Goal: Task Accomplishment & Management: Manage account settings

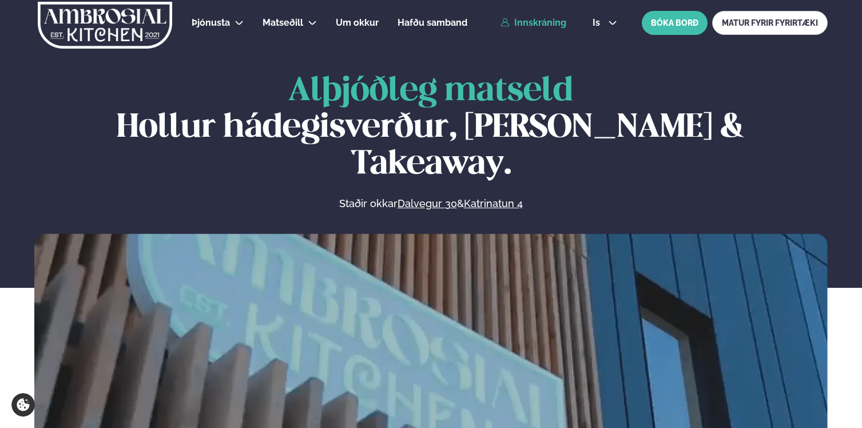
click at [509, 26] on icon at bounding box center [504, 22] width 9 height 9
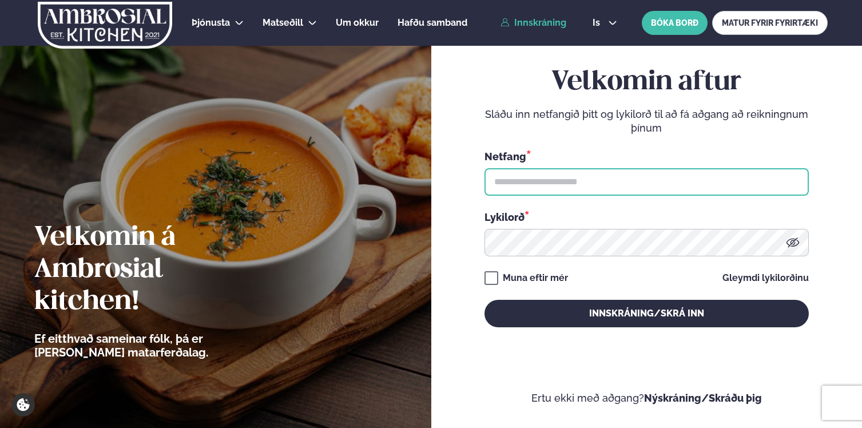
type input "**********"
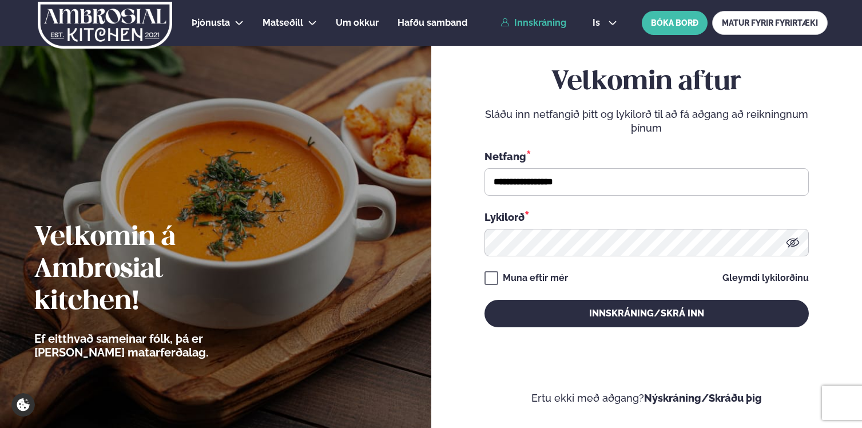
click at [519, 165] on div "**********" at bounding box center [646, 172] width 324 height 47
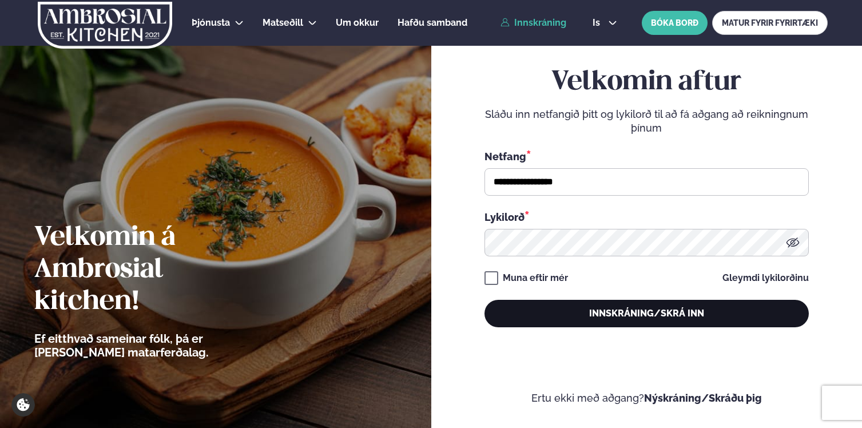
click at [563, 319] on button "Innskráning/Skrá inn" at bounding box center [646, 313] width 324 height 27
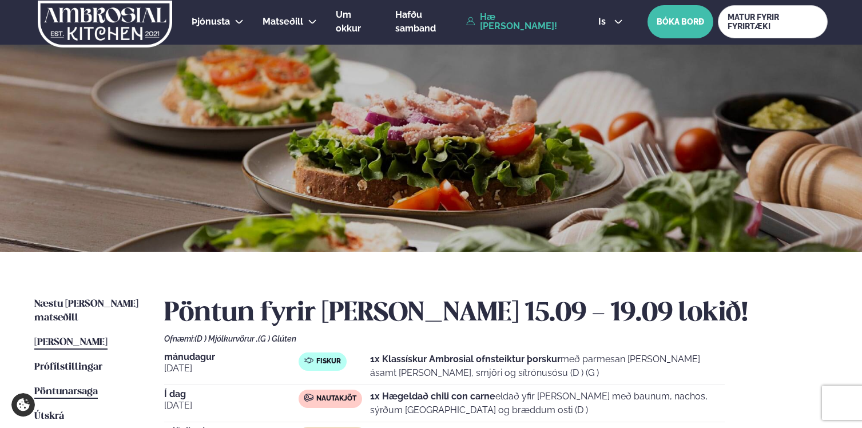
scroll to position [2, 0]
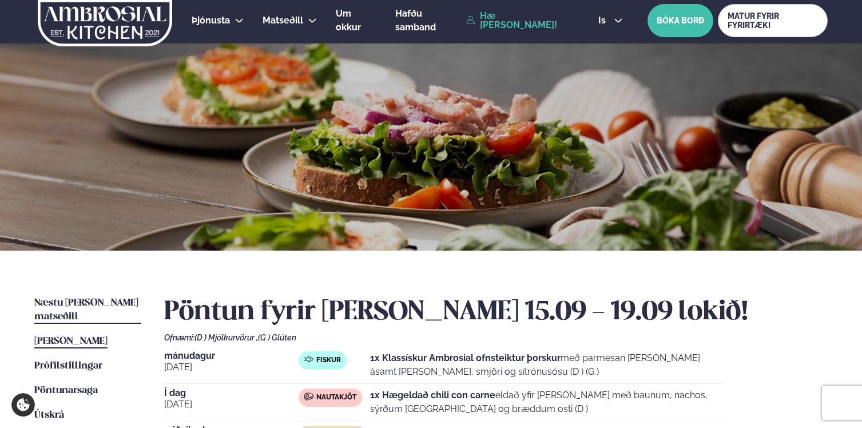
click at [83, 306] on span "Næstu [PERSON_NAME] matseðill" at bounding box center [86, 309] width 104 height 23
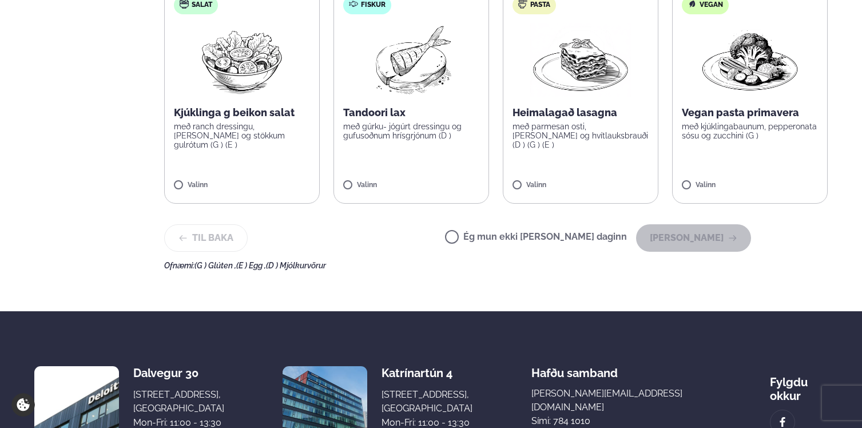
scroll to position [436, 0]
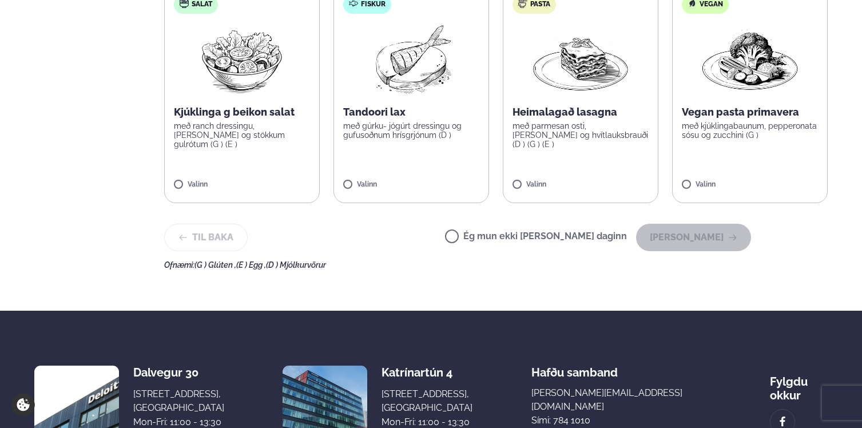
click at [584, 232] on label "Ég mun ekki [PERSON_NAME] daginn" at bounding box center [536, 238] width 182 height 12
click at [704, 225] on button "[PERSON_NAME]" at bounding box center [693, 237] width 115 height 27
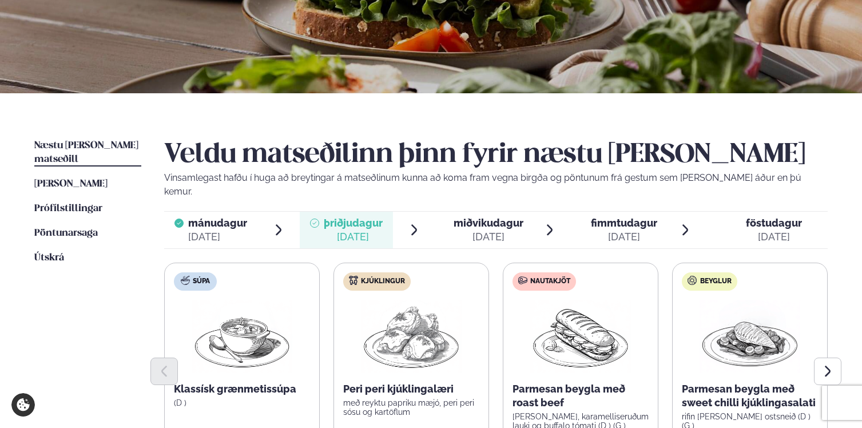
scroll to position [295, 0]
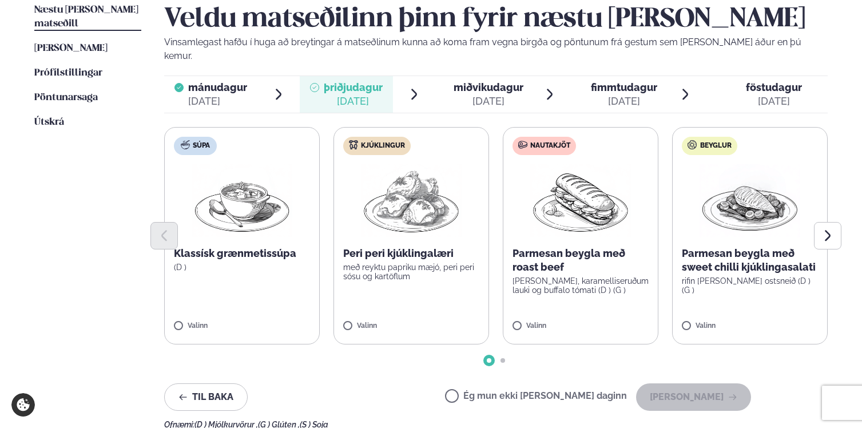
click at [585, 391] on label "Ég mun ekki [PERSON_NAME] daginn" at bounding box center [536, 397] width 182 height 12
click at [703, 383] on button "[PERSON_NAME]" at bounding box center [693, 396] width 115 height 27
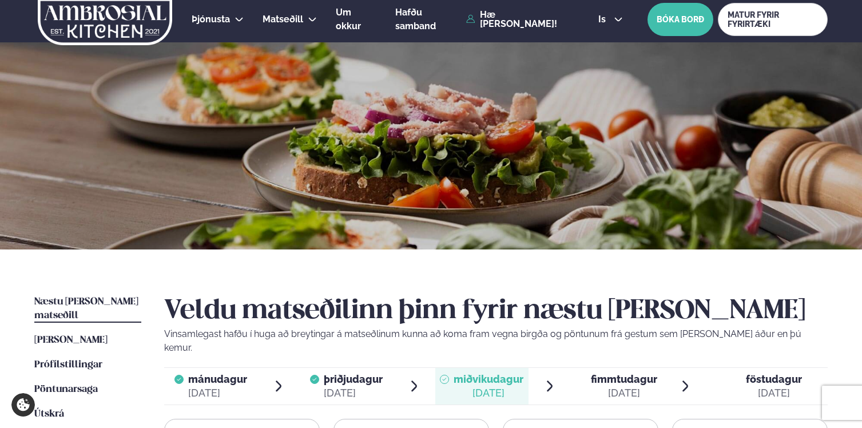
scroll to position [0, 0]
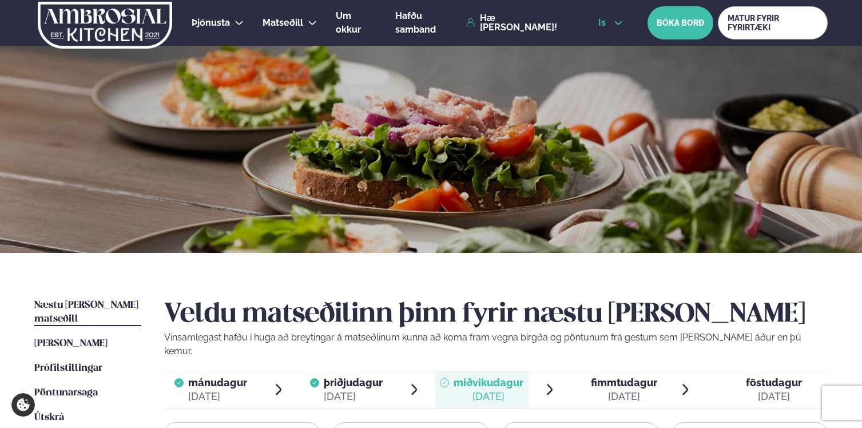
click at [599, 26] on span "is" at bounding box center [603, 22] width 11 height 9
click at [602, 39] on link "en" at bounding box center [610, 43] width 43 height 23
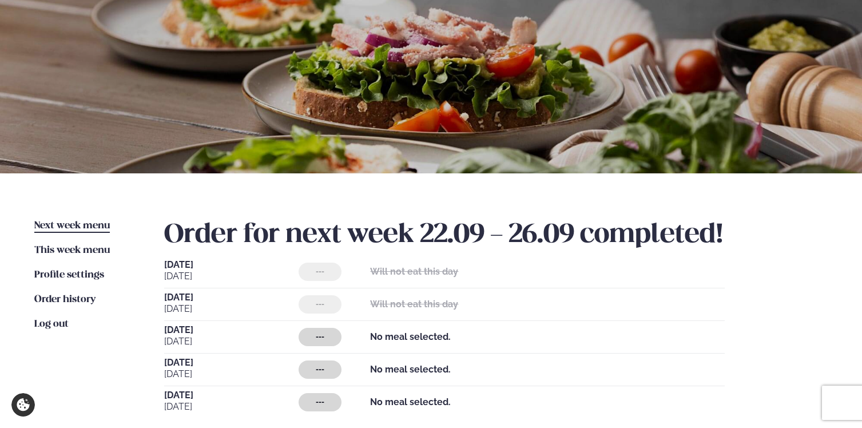
scroll to position [223, 0]
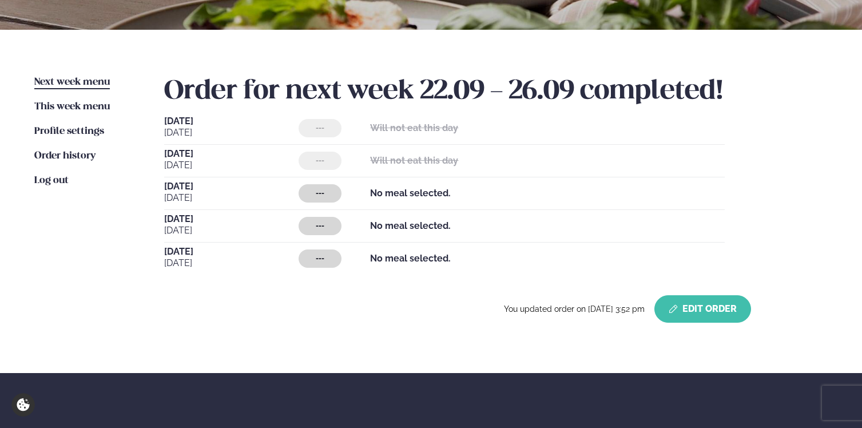
click at [683, 310] on button "Edit Order" at bounding box center [702, 308] width 97 height 27
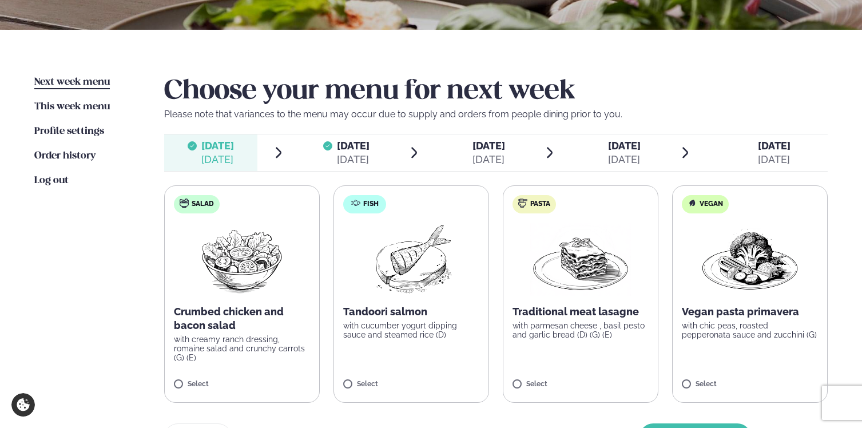
click at [474, 153] on div "[DATE]" at bounding box center [488, 160] width 33 height 14
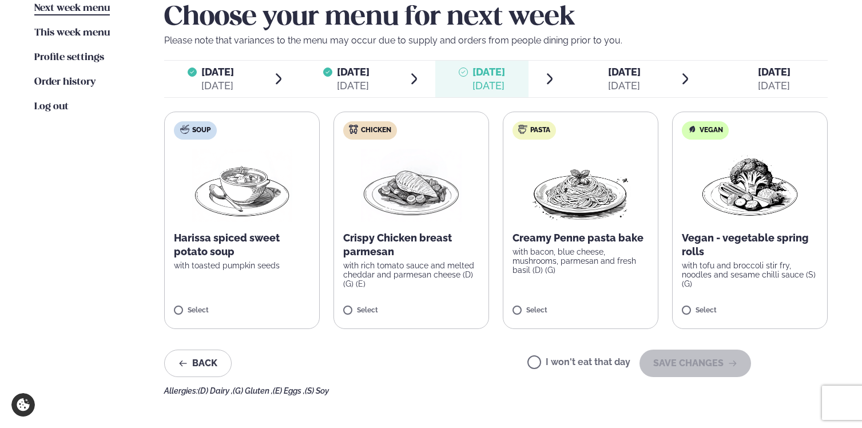
scroll to position [312, 0]
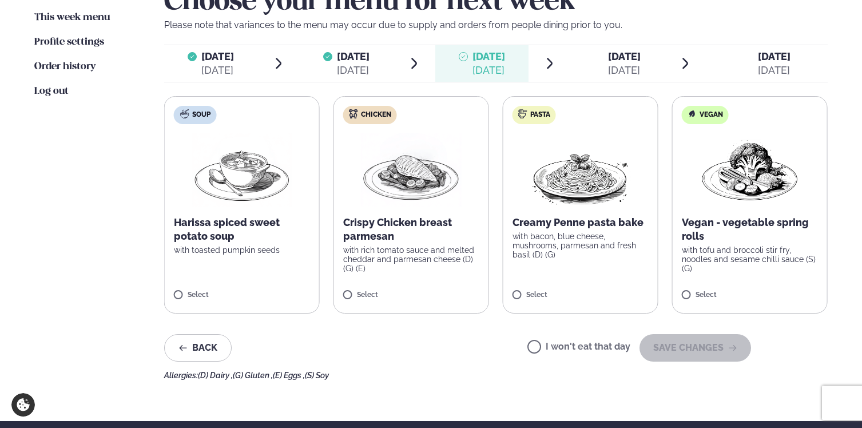
click at [435, 254] on p "with rich tomato sauce and melted cheddar and parmesan cheese (D) (G) (E)" at bounding box center [411, 258] width 136 height 27
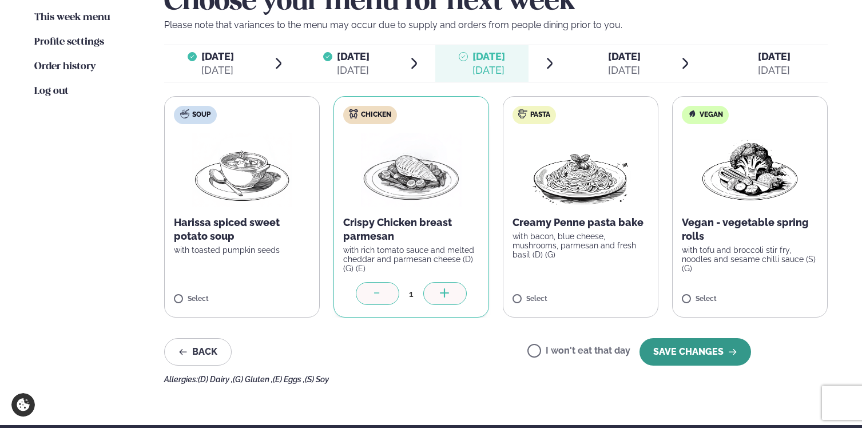
click at [694, 353] on button "SAVE CHANGES" at bounding box center [695, 351] width 112 height 27
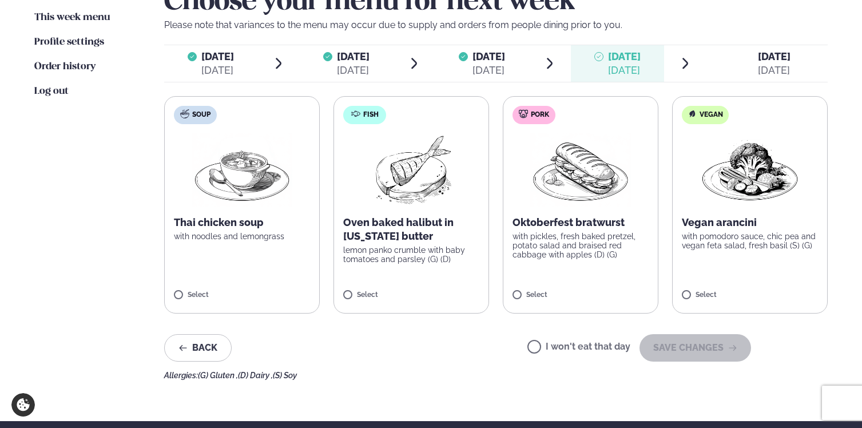
click at [579, 254] on p "with pickles, fresh baked pretzel, potato salad and braised red cabbage with ap…" at bounding box center [580, 245] width 136 height 27
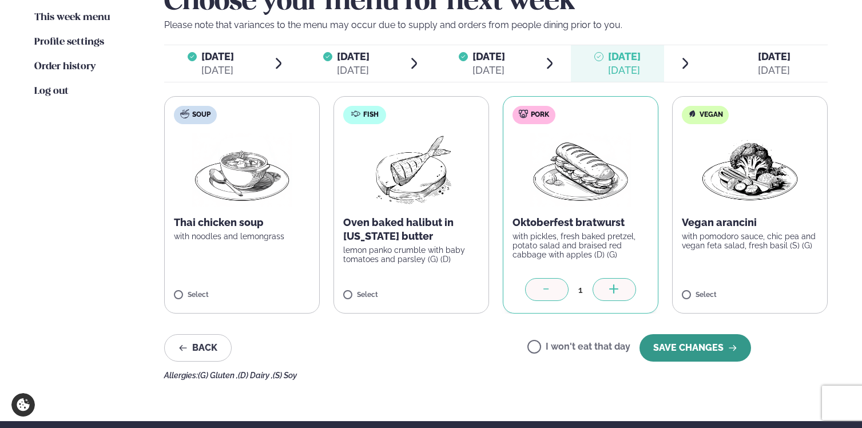
click at [687, 351] on button "SAVE CHANGES" at bounding box center [695, 347] width 112 height 27
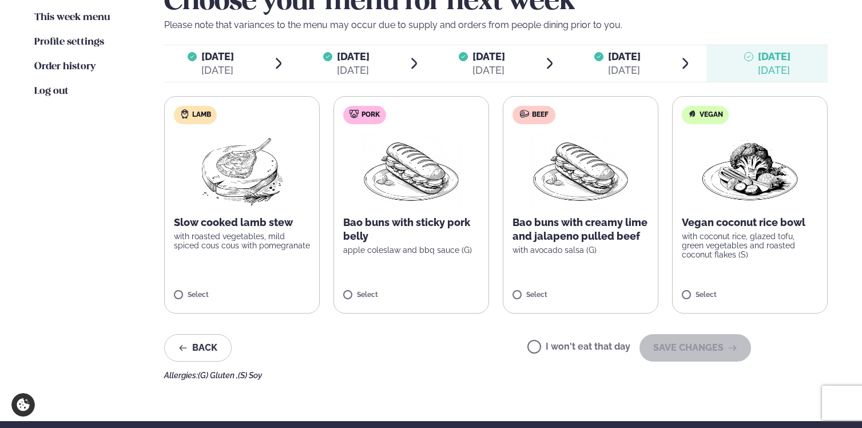
click at [429, 228] on p "Bao buns with sticky pork belly" at bounding box center [411, 229] width 136 height 27
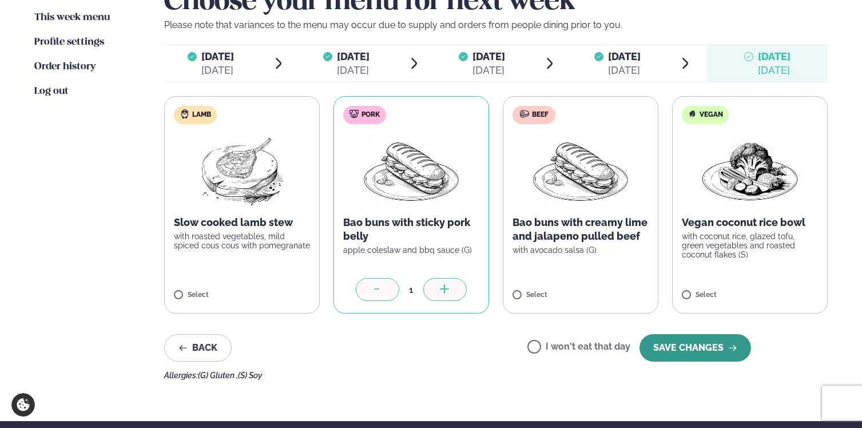
click at [688, 348] on button "SAVE CHANGES" at bounding box center [695, 347] width 112 height 27
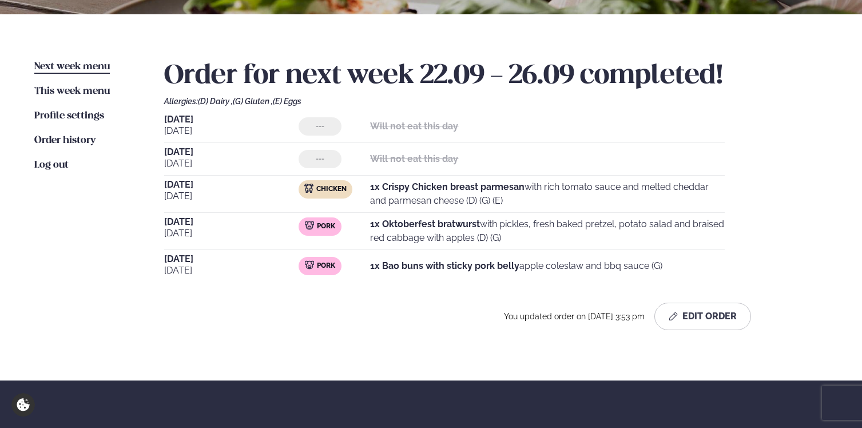
scroll to position [0, 0]
